Goal: Information Seeking & Learning: Learn about a topic

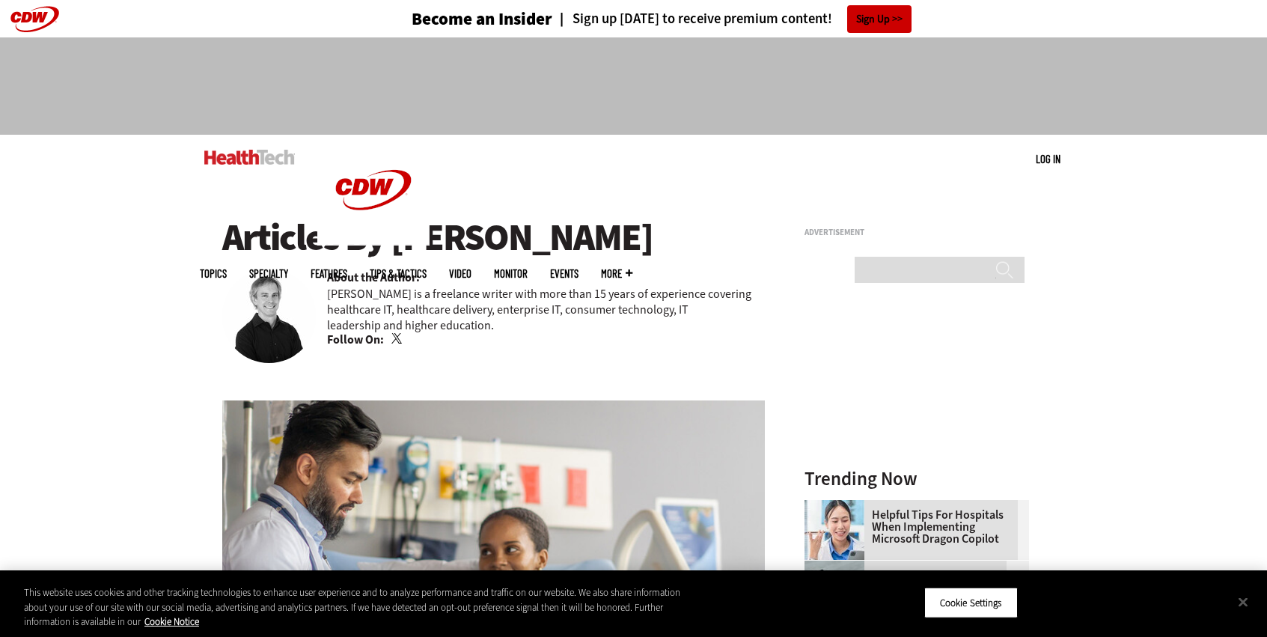
click at [227, 268] on span "Topics" at bounding box center [213, 273] width 27 height 11
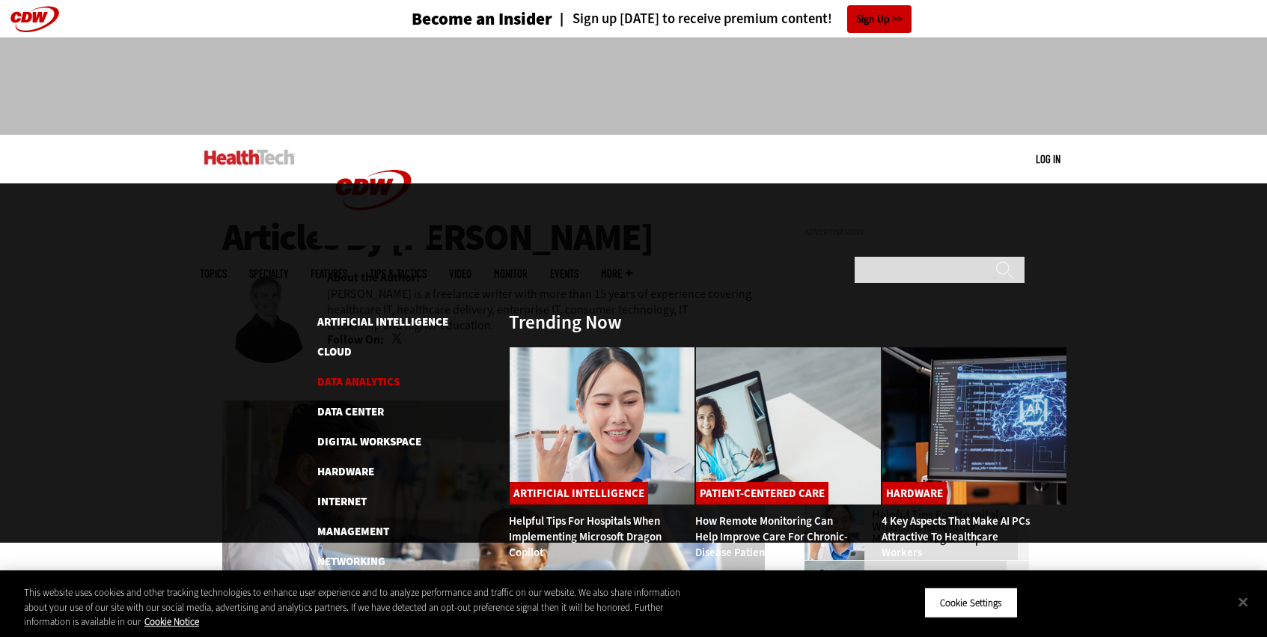
click at [365, 374] on link "Data Analytics" at bounding box center [358, 381] width 82 height 15
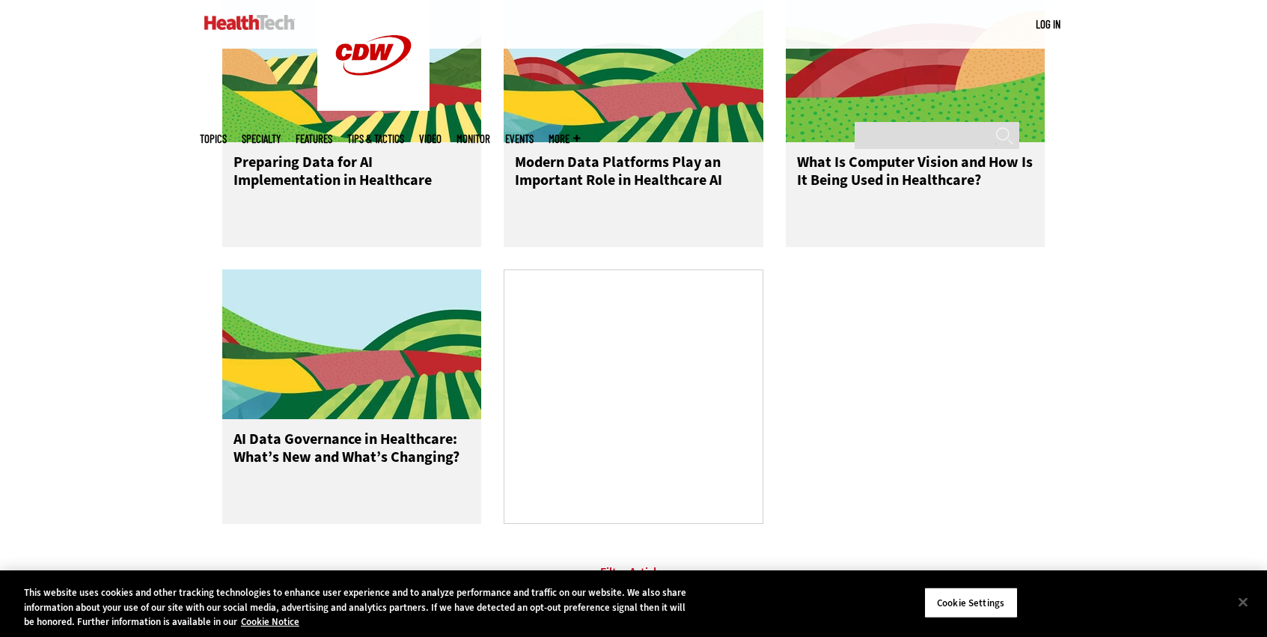
scroll to position [621, 0]
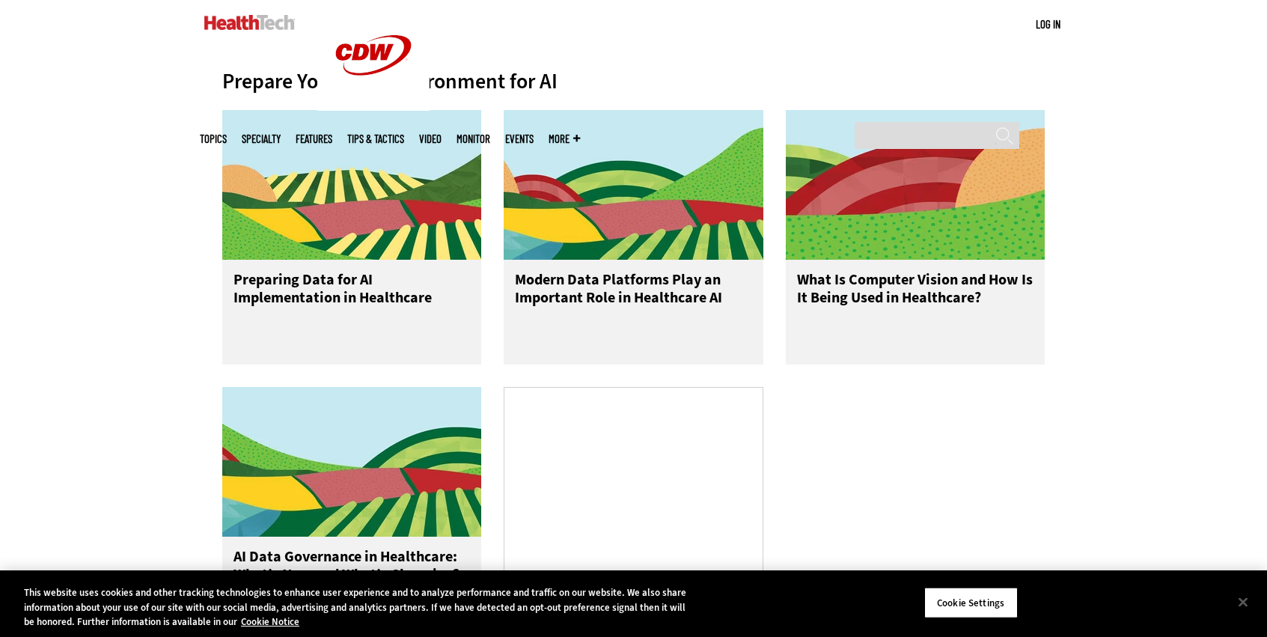
click at [365, 267] on div "Preparing Data for AI Implementation in Healthcare" at bounding box center [352, 312] width 260 height 105
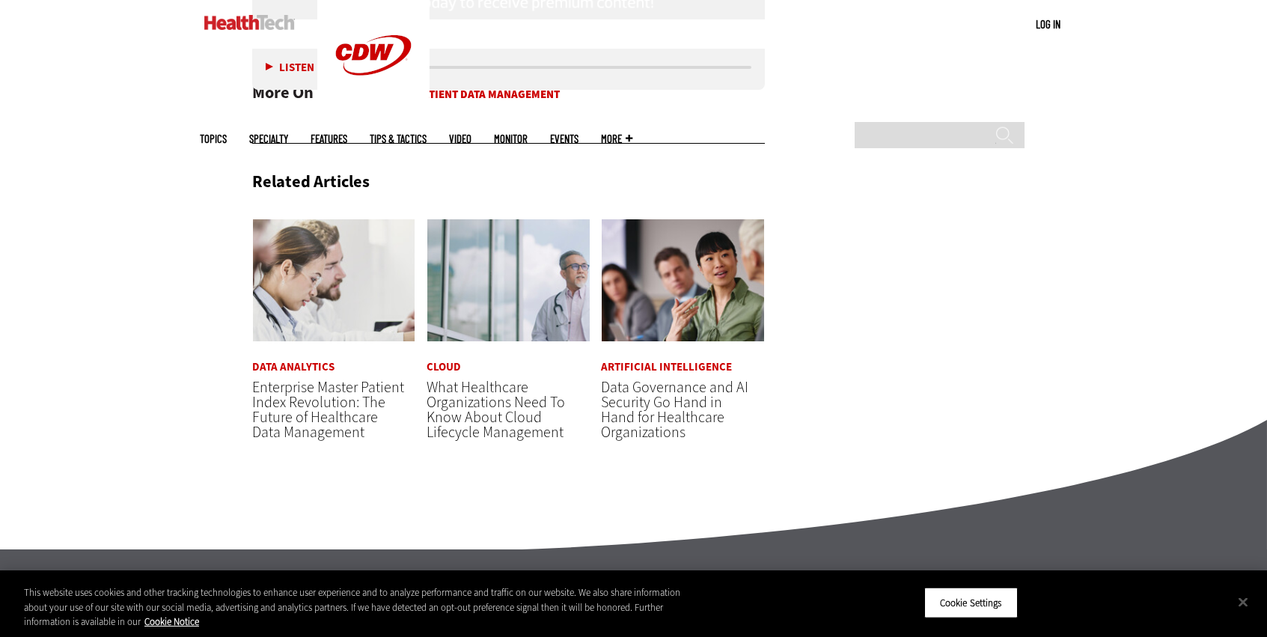
scroll to position [3008, 0]
